Goal: Register for event/course

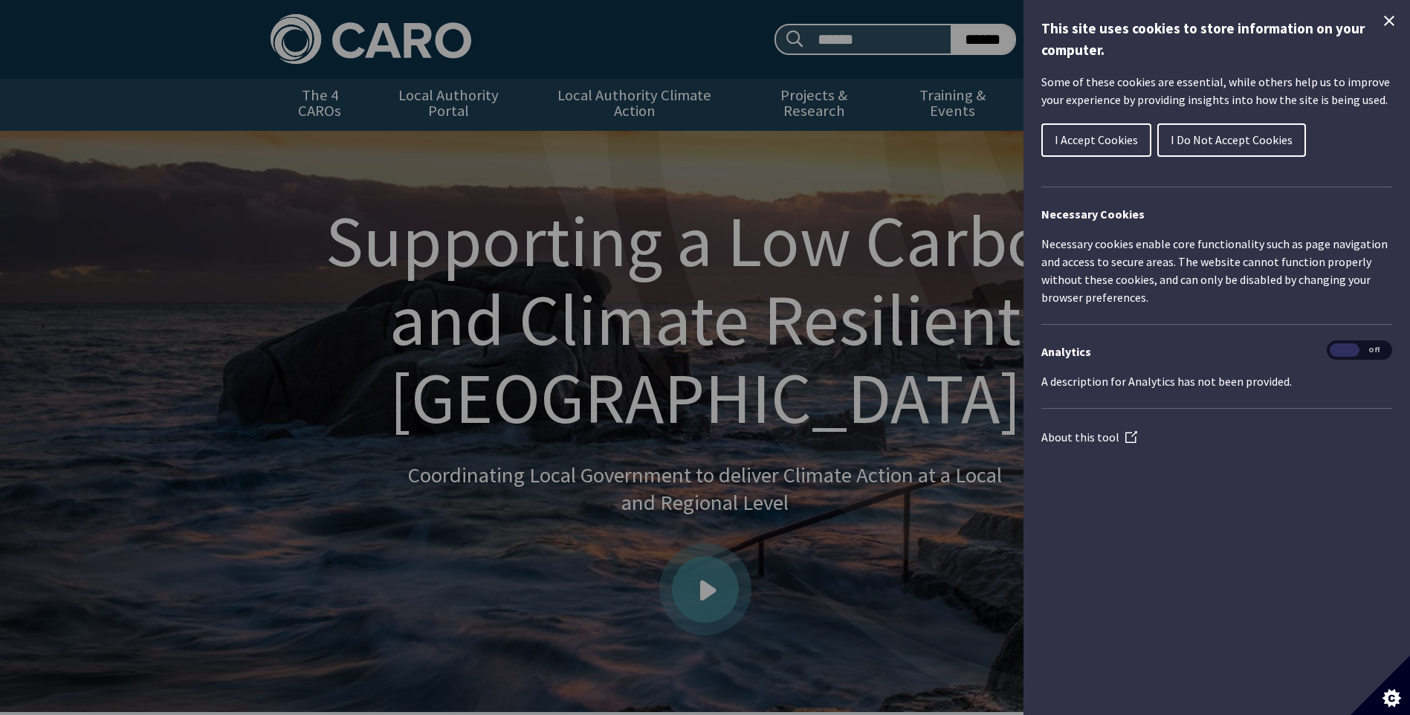
click at [1389, 28] on icon "Close Cookie Control" at bounding box center [1389, 21] width 18 height 18
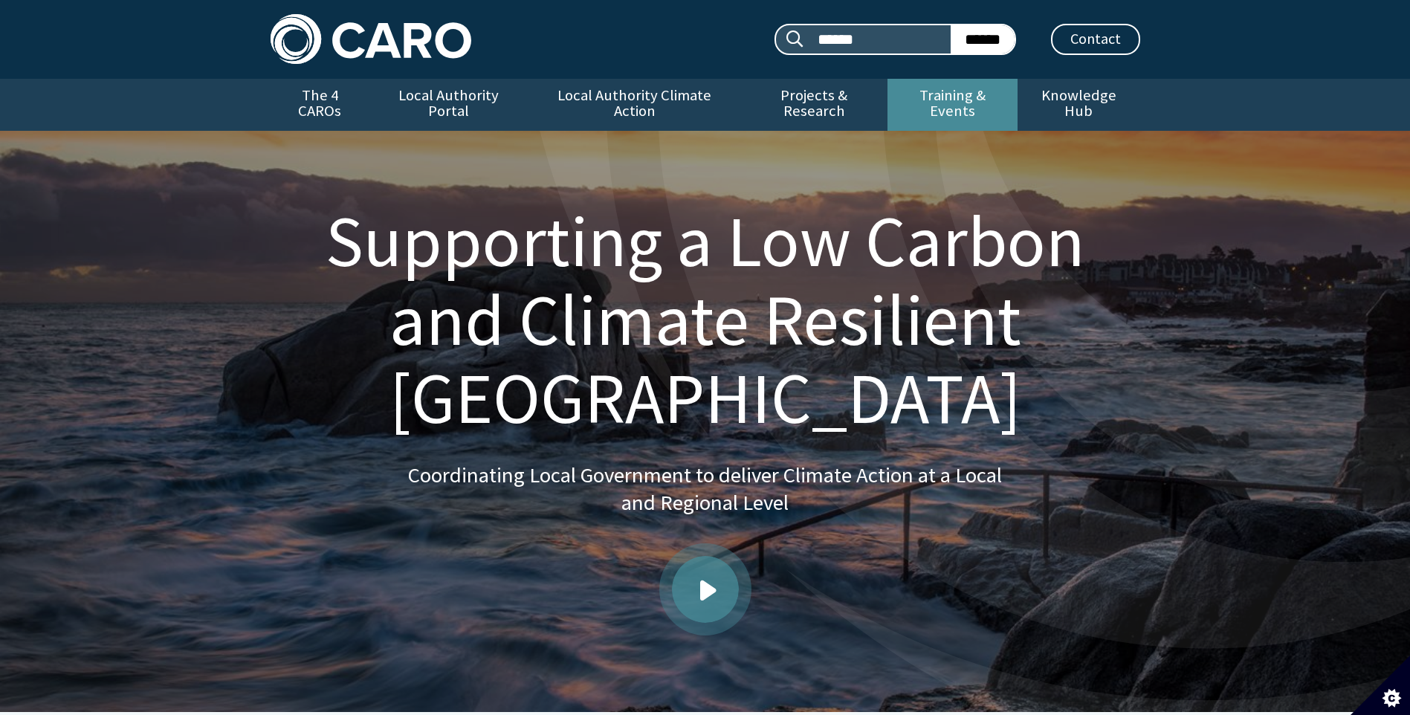
click at [941, 91] on link "Training & Events" at bounding box center [952, 105] width 130 height 52
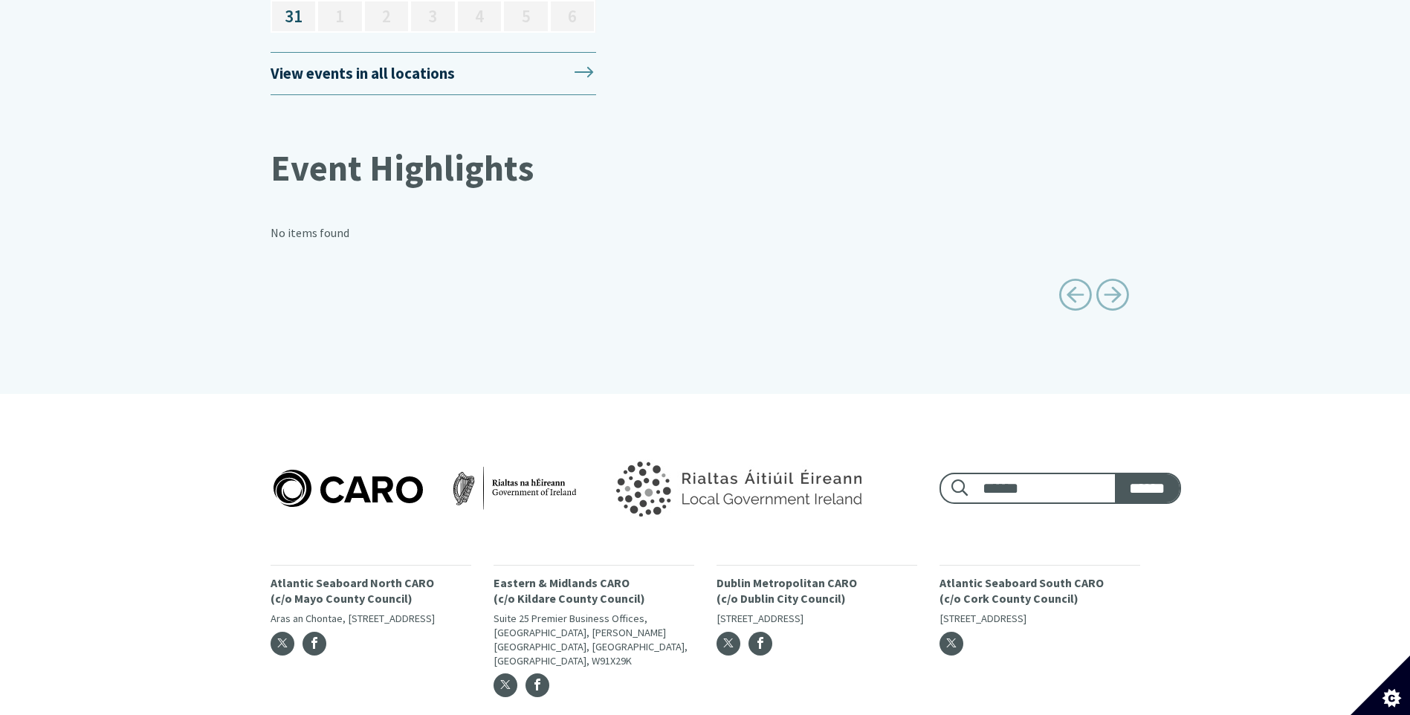
scroll to position [2319, 0]
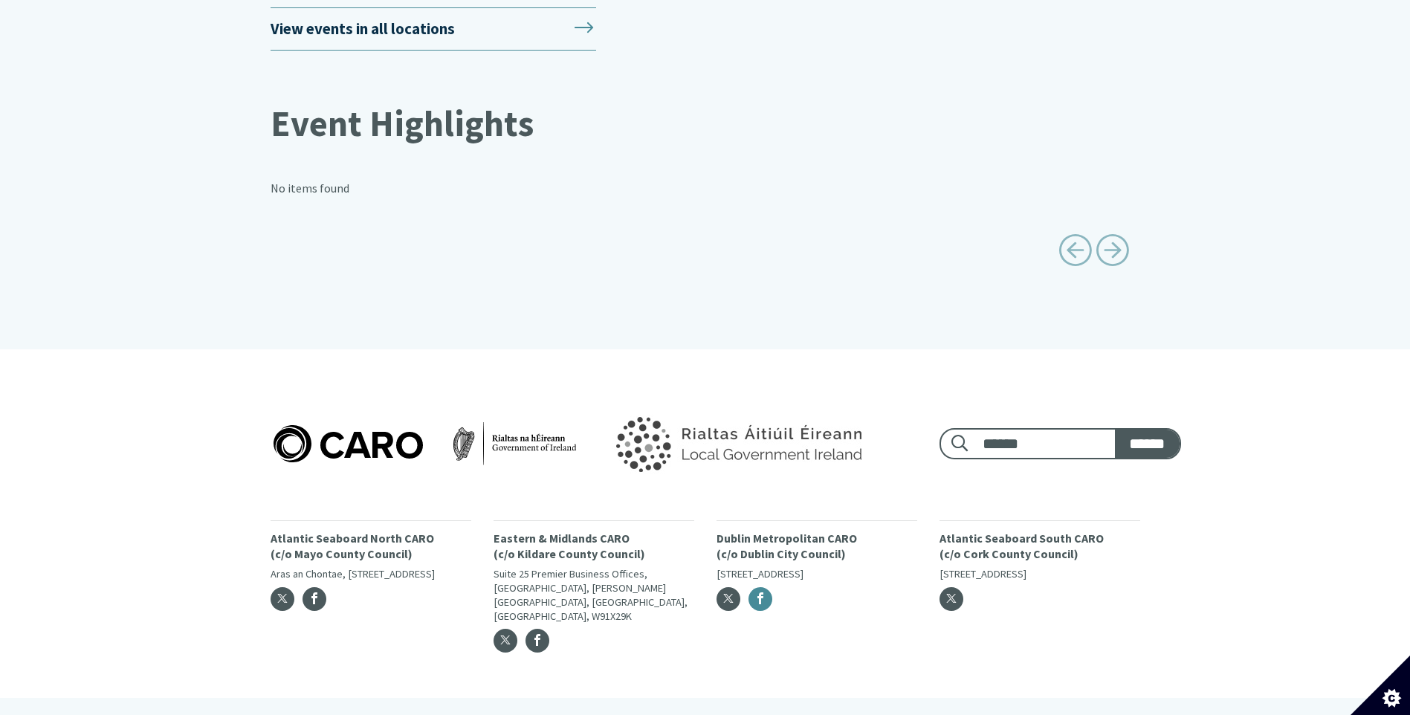
click at [770, 589] on link "Facebook" at bounding box center [760, 599] width 24 height 24
